Goal: Task Accomplishment & Management: Manage account settings

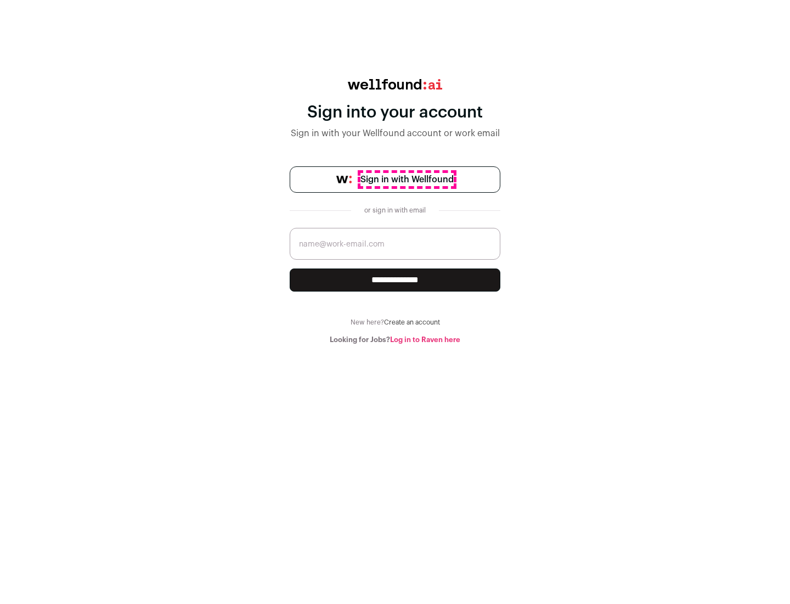
click at [407, 179] on span "Sign in with Wellfound" at bounding box center [407, 179] width 93 height 13
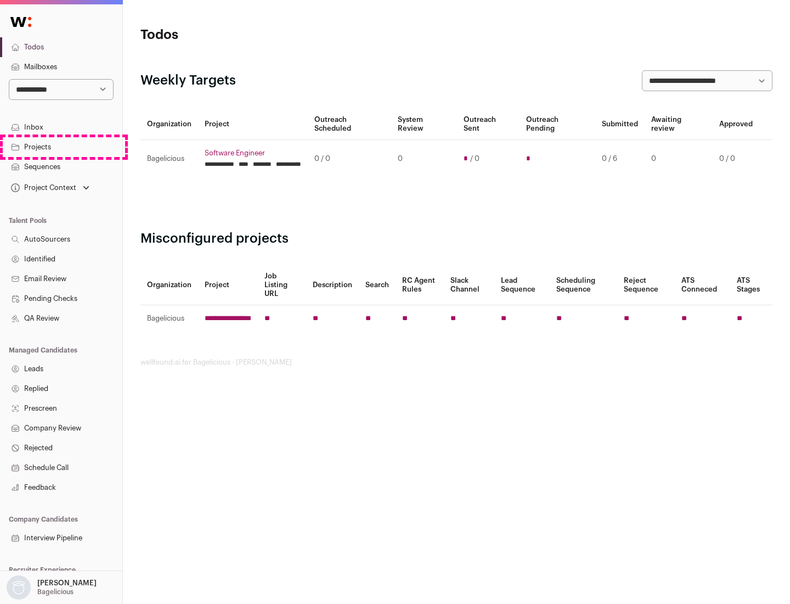
click at [61, 147] on link "Projects" at bounding box center [61, 147] width 122 height 20
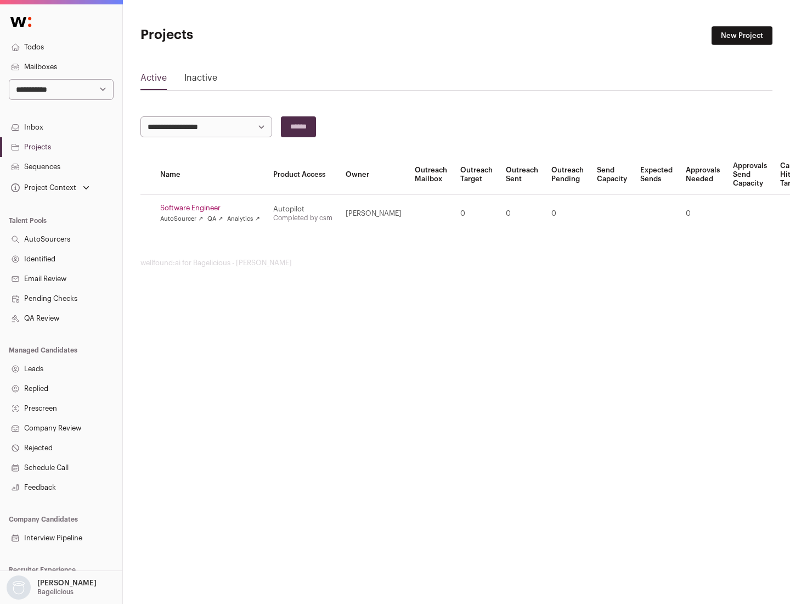
click at [214, 208] on link "Software Engineer" at bounding box center [210, 208] width 100 height 9
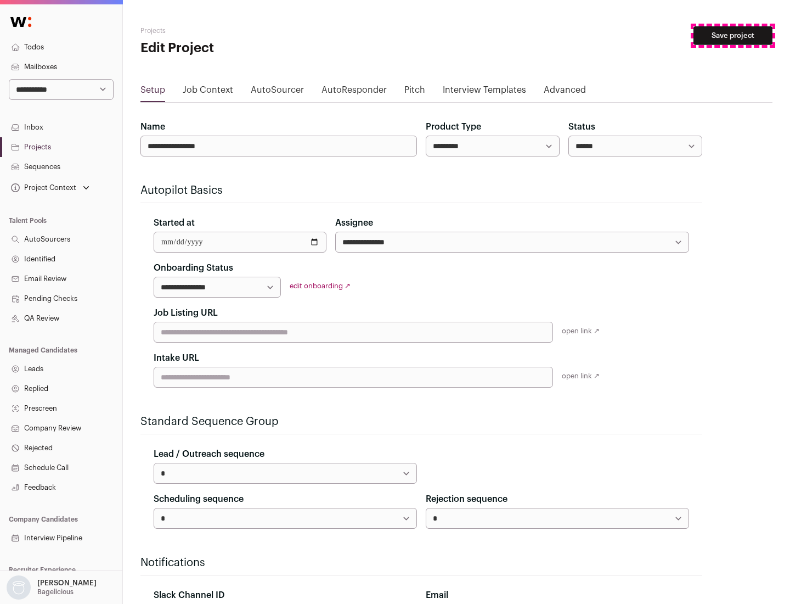
click at [733, 36] on button "Save project" at bounding box center [733, 35] width 79 height 19
